Goal: Transaction & Acquisition: Purchase product/service

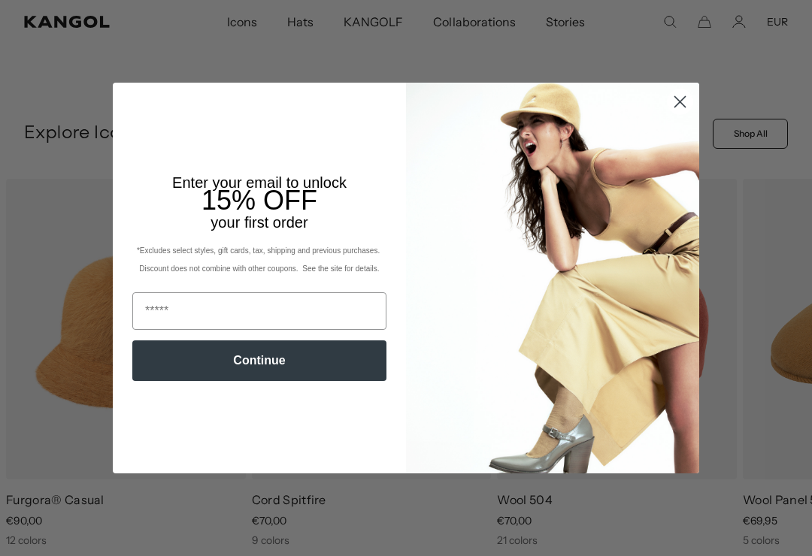
click at [679, 114] on circle "Close dialog" at bounding box center [680, 101] width 25 height 25
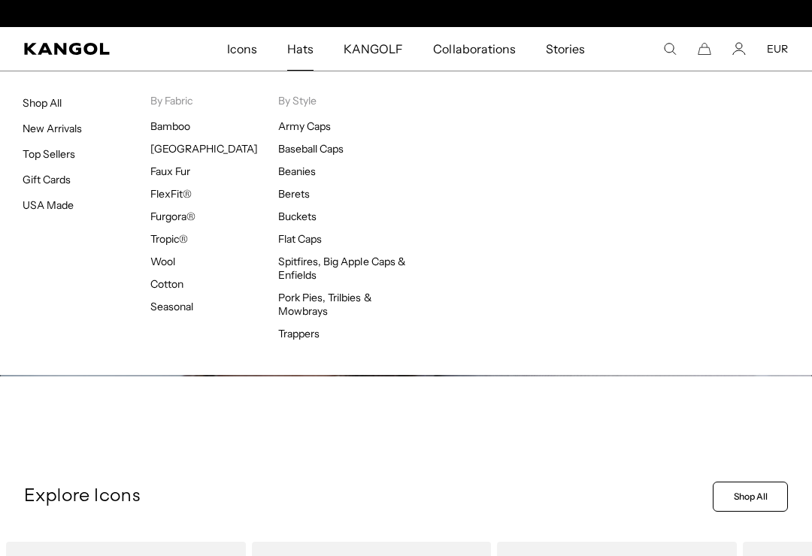
scroll to position [0, 310]
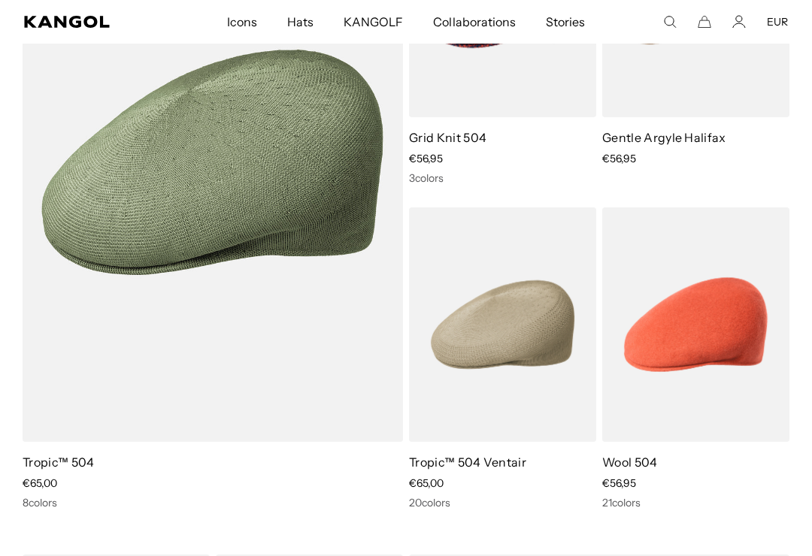
scroll to position [963, 0]
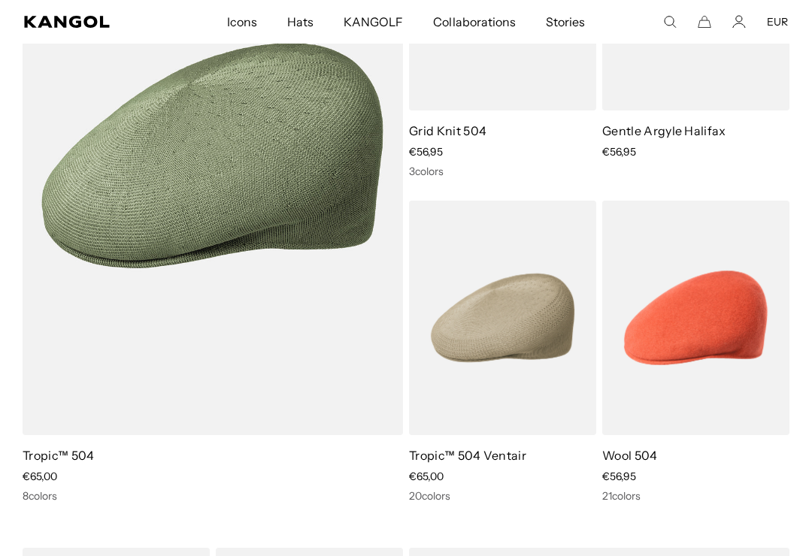
click at [0, 0] on img at bounding box center [0, 0] width 0 height 0
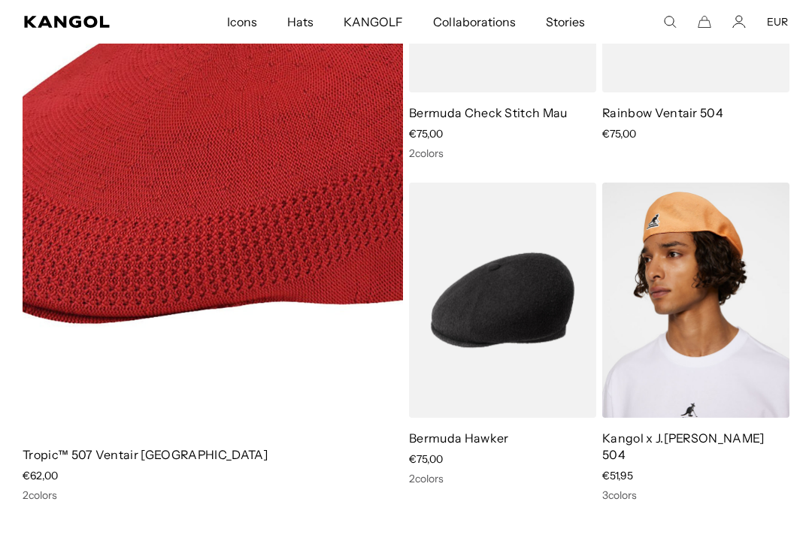
scroll to position [0, 0]
click at [0, 0] on img at bounding box center [0, 0] width 0 height 0
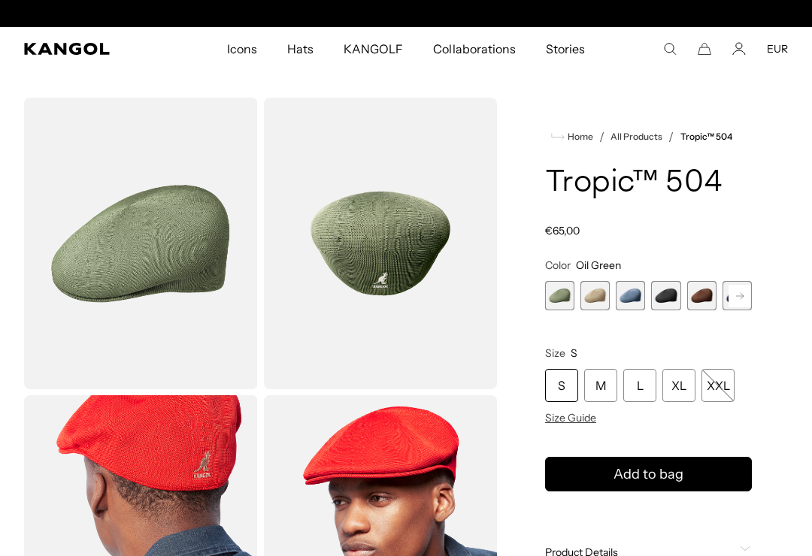
scroll to position [0, 310]
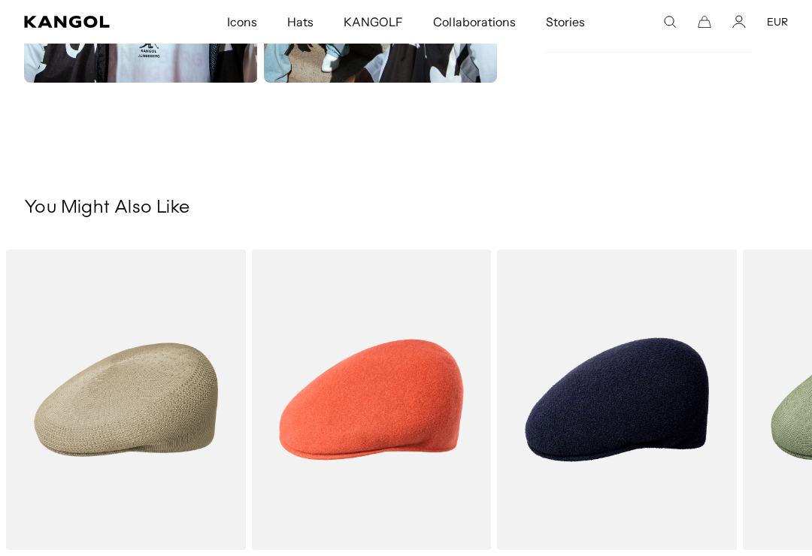
scroll to position [984, 0]
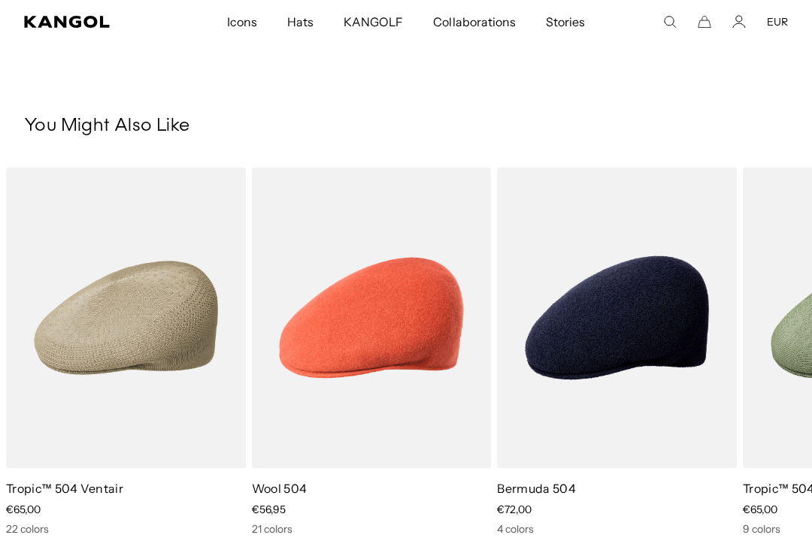
click at [0, 0] on img "3 of 5" at bounding box center [0, 0] width 0 height 0
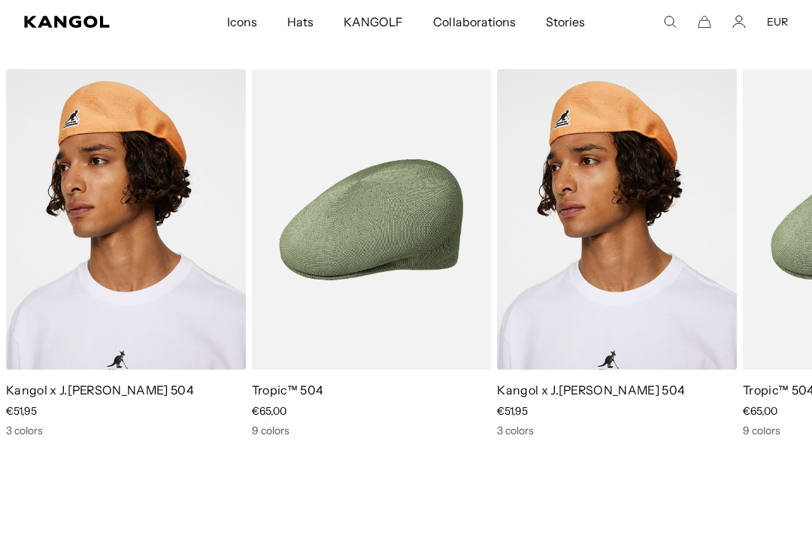
click at [0, 0] on img "1 of 2" at bounding box center [0, 0] width 0 height 0
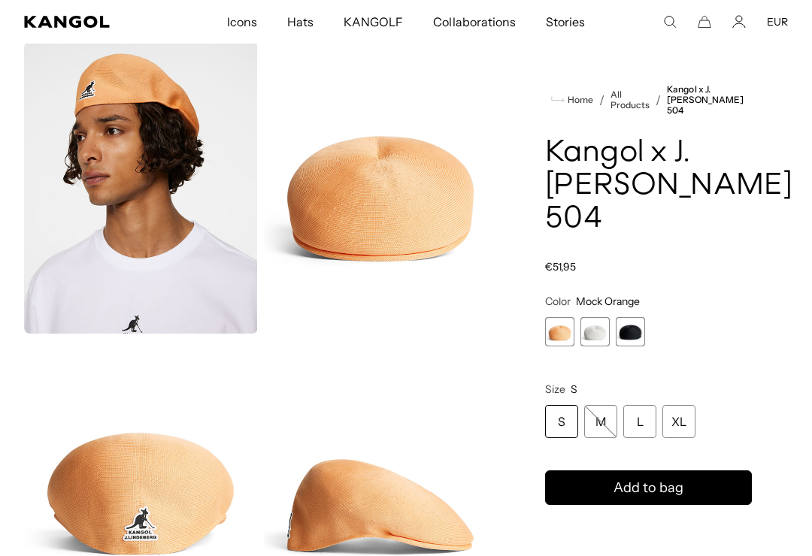
scroll to position [58, 0]
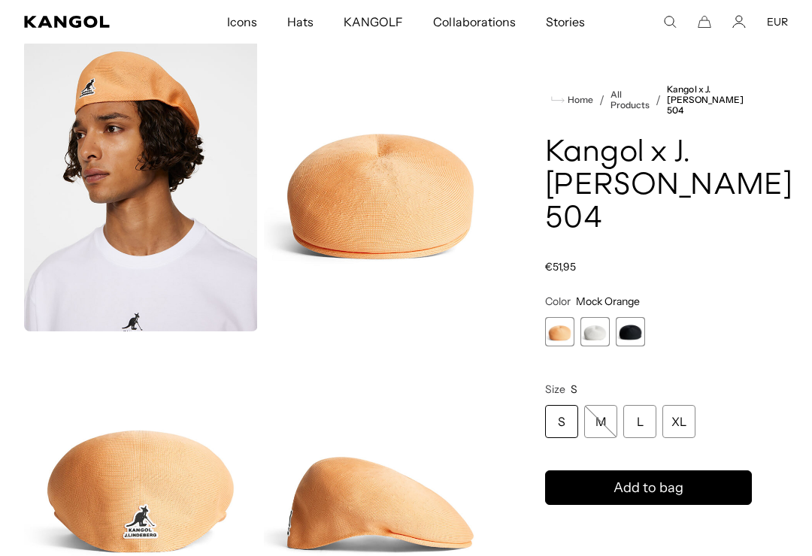
click at [605, 335] on span "2 of 3" at bounding box center [595, 331] width 29 height 29
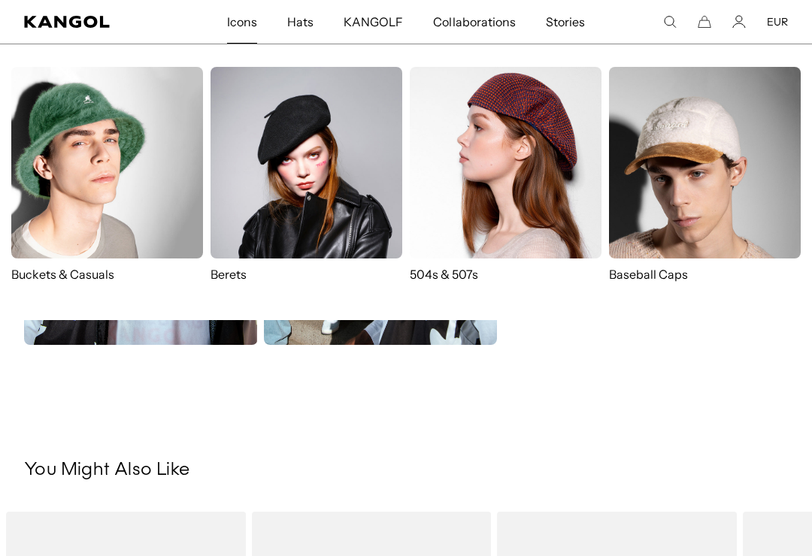
click at [536, 162] on img at bounding box center [506, 163] width 192 height 192
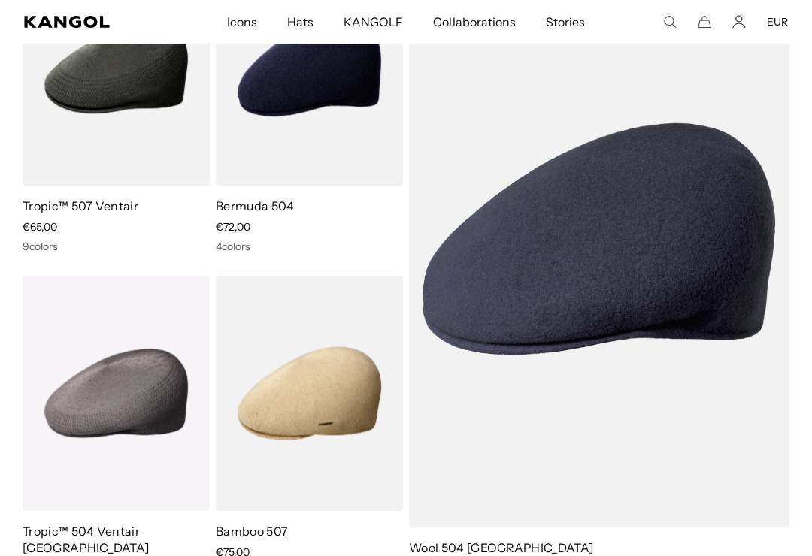
click at [0, 0] on img at bounding box center [0, 0] width 0 height 0
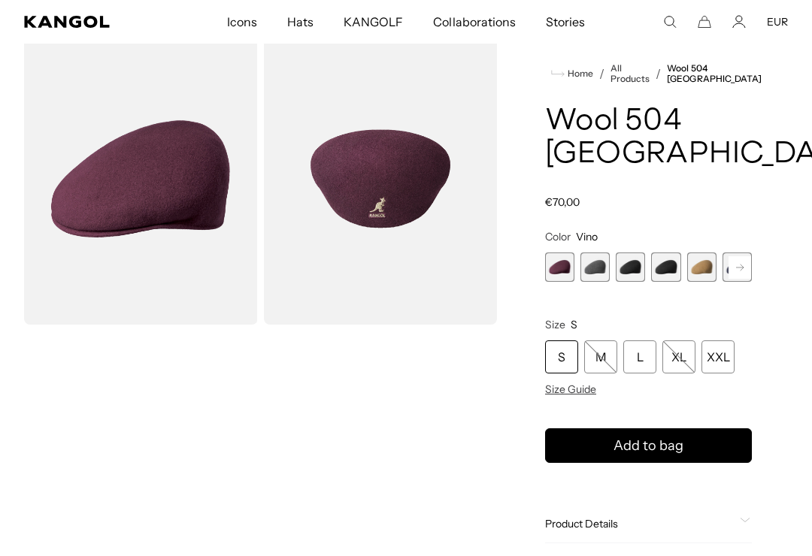
click at [673, 253] on span "4 of 12" at bounding box center [665, 267] width 29 height 29
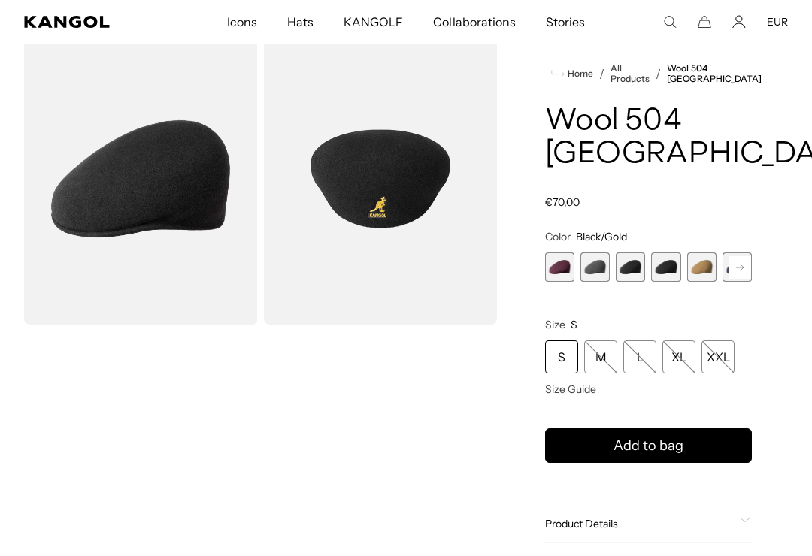
scroll to position [0, 310]
click at [601, 253] on span "2 of 12" at bounding box center [595, 267] width 29 height 29
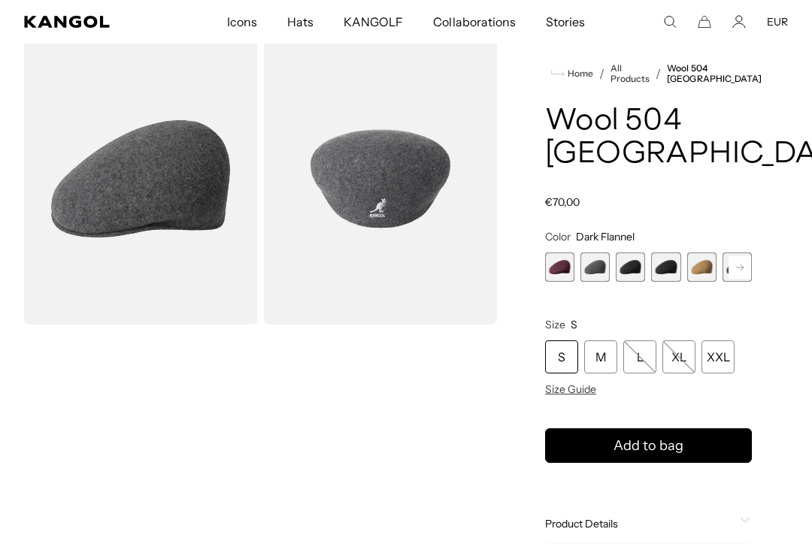
click at [636, 253] on span "3 of 12" at bounding box center [630, 267] width 29 height 29
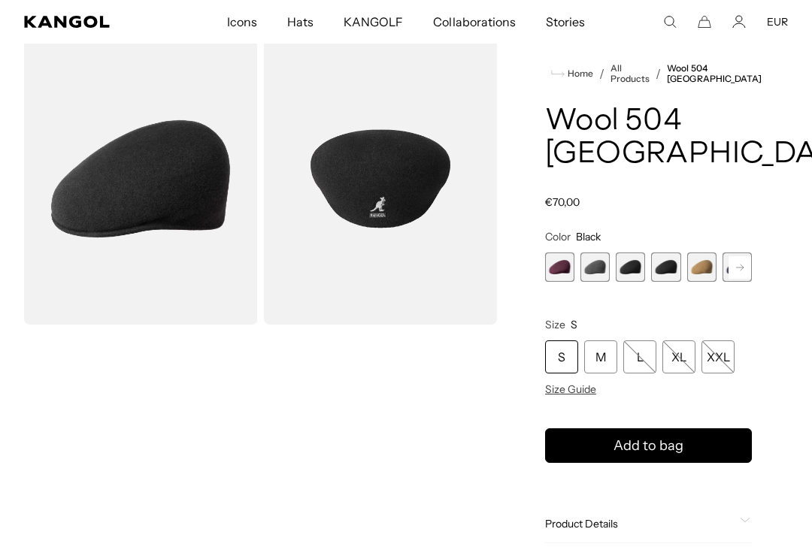
scroll to position [0, 310]
click at [674, 253] on span "4 of 12" at bounding box center [665, 267] width 29 height 29
click at [672, 253] on span "4 of 12" at bounding box center [665, 267] width 29 height 29
